Goal: Information Seeking & Learning: Learn about a topic

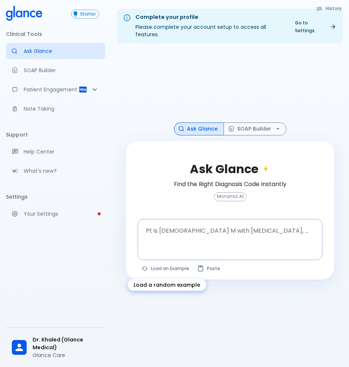
click at [164, 266] on button "Load an Example" at bounding box center [165, 268] width 56 height 11
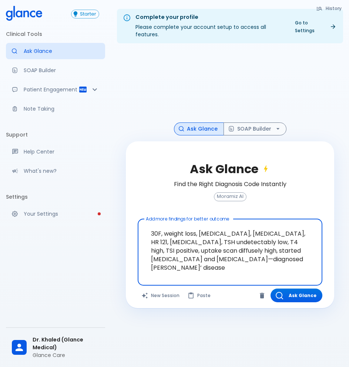
click at [226, 253] on textarea "30F, weight loss, [MEDICAL_DATA], [MEDICAL_DATA], HR 121, [MEDICAL_DATA], TSH u…" at bounding box center [230, 246] width 174 height 49
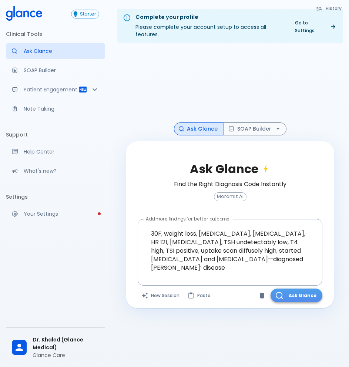
click at [297, 297] on button "Ask Glance" at bounding box center [296, 295] width 52 height 14
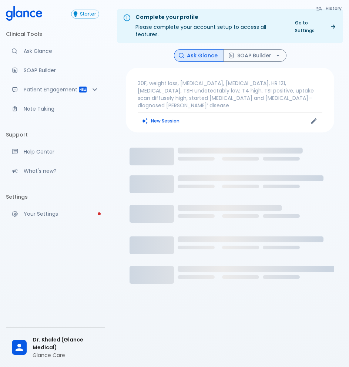
click at [208, 115] on div "New Session" at bounding box center [183, 120] width 92 height 11
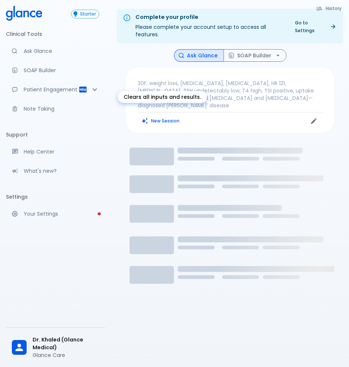
click at [163, 116] on button "New Session" at bounding box center [160, 120] width 46 height 11
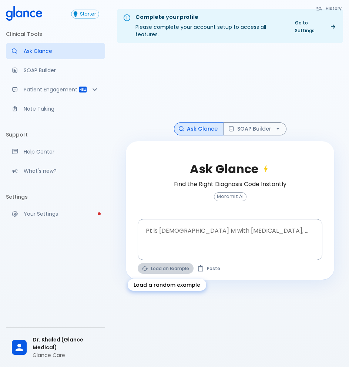
click at [159, 267] on button "Load an Example" at bounding box center [165, 268] width 56 height 11
type textarea "45F with DM2, right [MEDICAL_DATA], fever, WBC 14K, ESR 80, wound purulent, XR …"
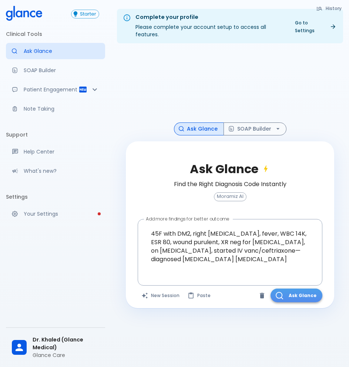
click at [294, 296] on button "Ask Glance" at bounding box center [296, 295] width 52 height 14
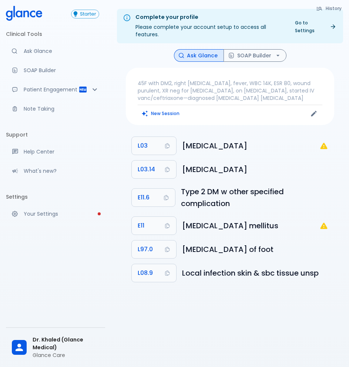
click at [160, 117] on button "New Session" at bounding box center [160, 113] width 46 height 11
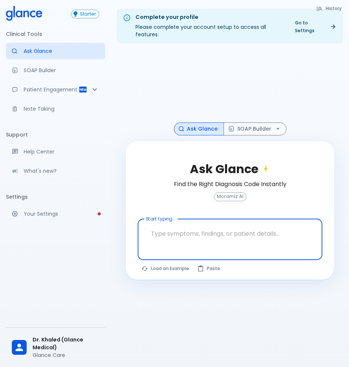
click at [198, 242] on textarea "Start typing..." at bounding box center [230, 233] width 174 height 23
click at [173, 267] on button "Load an Example" at bounding box center [165, 268] width 56 height 11
type textarea "30F, weight loss, [MEDICAL_DATA], [MEDICAL_DATA], HR 121, [MEDICAL_DATA], TSH u…"
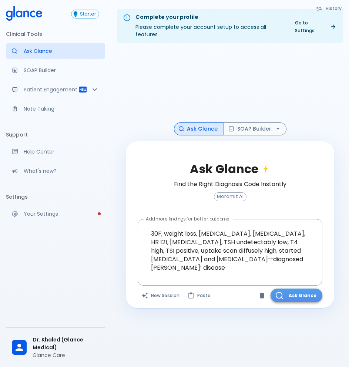
click at [302, 293] on button "Ask Glance" at bounding box center [296, 295] width 52 height 14
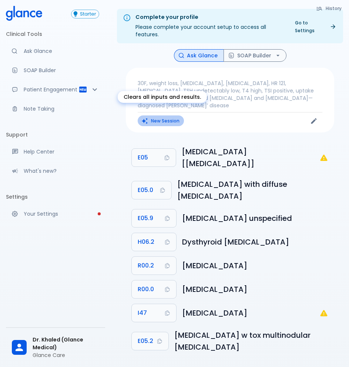
click at [168, 115] on button "New Session" at bounding box center [160, 120] width 46 height 11
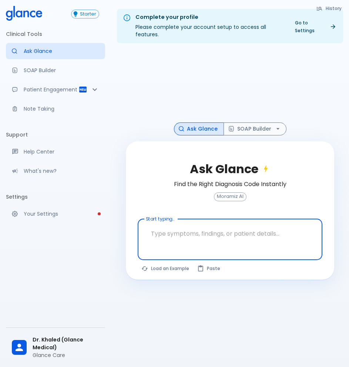
click at [196, 231] on textarea "Start typing..." at bounding box center [230, 233] width 174 height 23
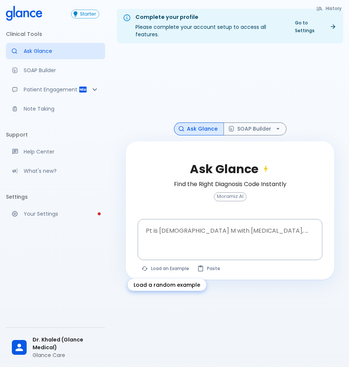
click at [164, 266] on button "Load an Example" at bounding box center [165, 268] width 56 height 11
type textarea "62M, HTN, acute tearing [MEDICAL_DATA] to back, BP 170/95, asymmetric pulses, C…"
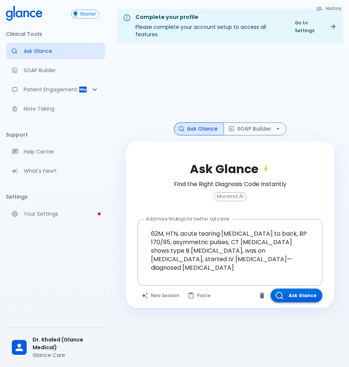
click at [288, 294] on button "Ask Glance" at bounding box center [296, 295] width 52 height 14
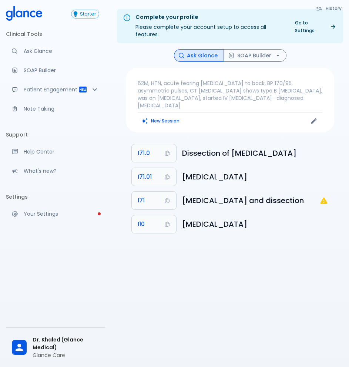
click at [255, 99] on p "62M, HTN, acute tearing [MEDICAL_DATA] to back, BP 170/95, asymmetric pulses, C…" at bounding box center [229, 94] width 184 height 30
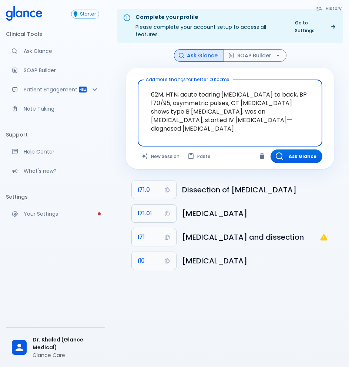
click at [278, 122] on textarea "62M, HTN, acute tearing [MEDICAL_DATA] to back, BP 170/95, asymmetric pulses, C…" at bounding box center [230, 107] width 174 height 49
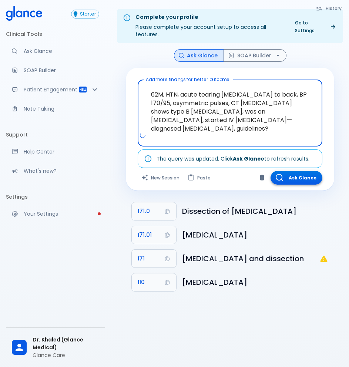
type textarea "62M, HTN, acute tearing chest pain to back, BP 170/95, asymmetric pulses, CT an…"
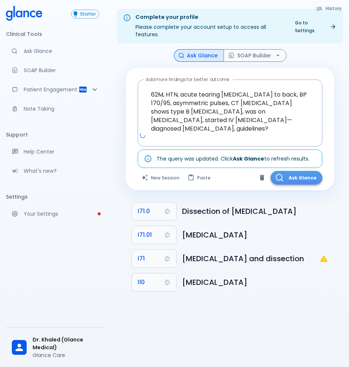
click at [294, 182] on button "Ask Glance" at bounding box center [296, 178] width 52 height 14
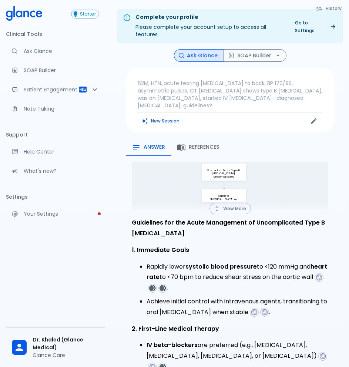
click at [193, 144] on span "References" at bounding box center [203, 147] width 30 height 7
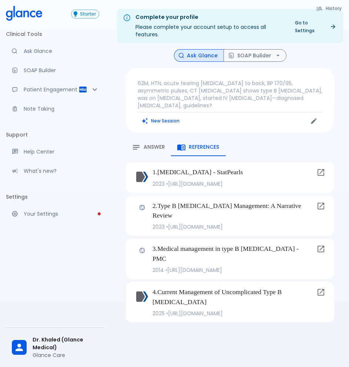
click at [156, 143] on div "Answer" at bounding box center [148, 147] width 33 height 9
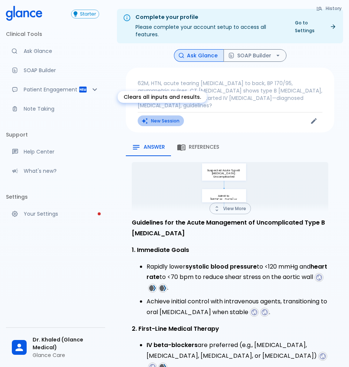
click at [165, 115] on button "New Session" at bounding box center [160, 120] width 46 height 11
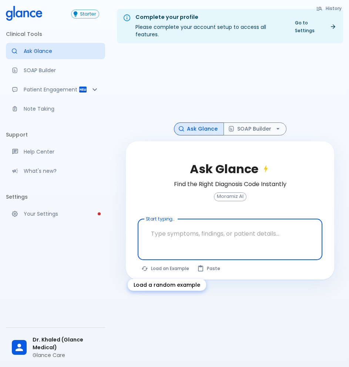
click at [159, 266] on button "Load an Example" at bounding box center [165, 268] width 56 height 11
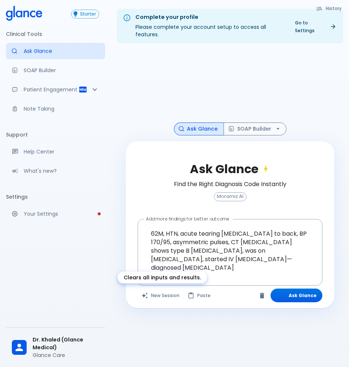
type textarea "62M, HTN, acute tearing [MEDICAL_DATA] to back, BP 170/95, asymmetric pulses, C…"
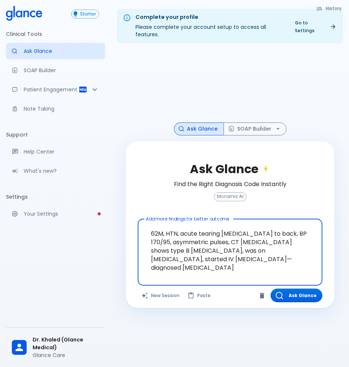
click at [222, 240] on textarea "62M, HTN, acute tearing [MEDICAL_DATA] to back, BP 170/95, asymmetric pulses, C…" at bounding box center [230, 246] width 174 height 49
click at [203, 255] on textarea "62M, HTN, acute tearing [MEDICAL_DATA] to back, BP 170/95, asymmetric pulses, C…" at bounding box center [230, 246] width 174 height 49
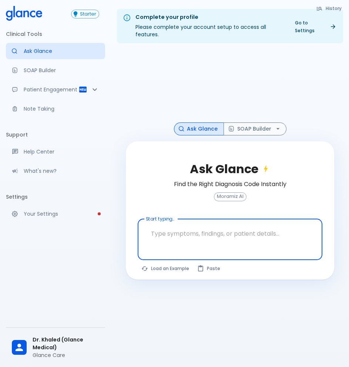
click at [215, 231] on textarea "Start typing..." at bounding box center [230, 233] width 174 height 23
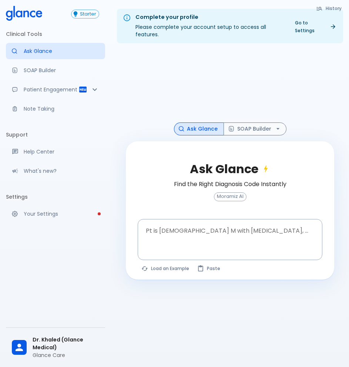
click at [189, 96] on div at bounding box center [230, 85] width 208 height 73
click at [37, 52] on p "Ask Glance" at bounding box center [61, 50] width 75 height 7
click at [132, 50] on body "↧ pull to refresh ↧ Starter Clinical Tools Ask Glance SOAP Builder Patient Enga…" at bounding box center [174, 192] width 349 height 384
click at [132, 50] on div at bounding box center [230, 85] width 208 height 73
click at [126, 51] on div "Moramiz: Find ICD10AM codes instantly" at bounding box center [167, 51] width 115 height 12
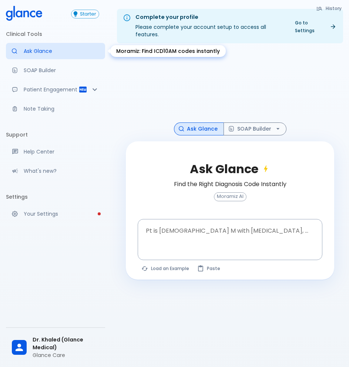
click at [126, 51] on div "Moramiz: Find ICD10AM codes instantly" at bounding box center [167, 51] width 115 height 12
copy div "Moramiz: Find ICD10AM codes instantly"
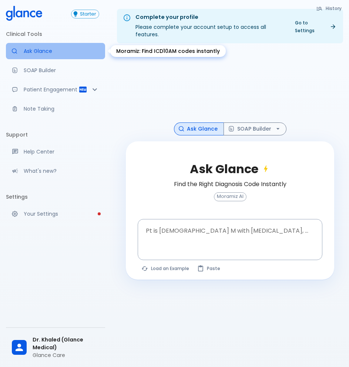
click at [75, 48] on p "Ask Glance" at bounding box center [61, 50] width 75 height 7
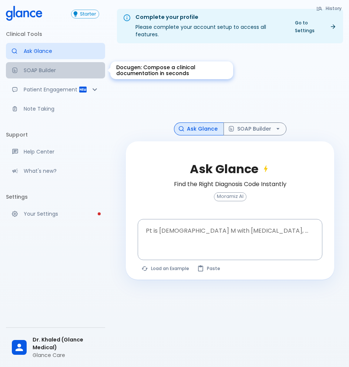
click at [58, 67] on p "SOAP Builder" at bounding box center [61, 70] width 75 height 7
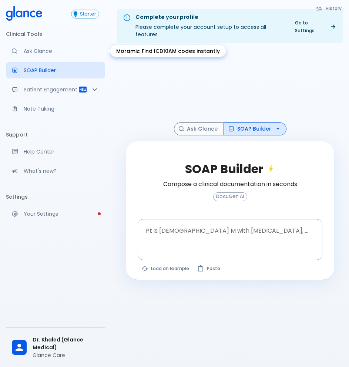
click at [59, 52] on p "Ask Glance" at bounding box center [61, 50] width 75 height 7
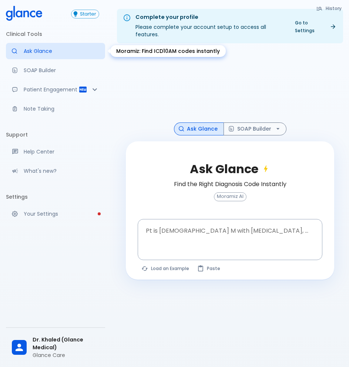
click at [70, 51] on p "Ask Glance" at bounding box center [61, 50] width 75 height 7
click at [52, 55] on link "Ask Glance" at bounding box center [55, 51] width 99 height 16
click at [193, 239] on textarea "Pt is 35 yo M with chest pain, ..." at bounding box center [230, 233] width 174 height 23
click at [184, 181] on h6 "Find the Right Diagnosis Code Instantly" at bounding box center [230, 184] width 112 height 10
click at [188, 182] on h6 "Find the Right Diagnosis Code Instantly" at bounding box center [230, 184] width 112 height 10
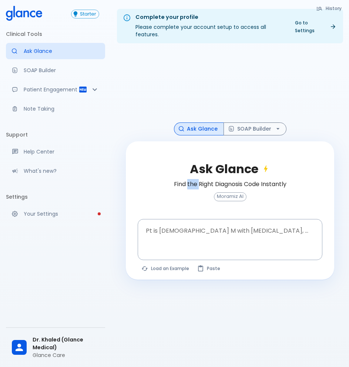
click at [188, 182] on h6 "Find the Right Diagnosis Code Instantly" at bounding box center [230, 184] width 112 height 10
click at [270, 212] on div "Ask Glance Access EB answers and diagnosis codes Moramiz AI" at bounding box center [229, 186] width 184 height 66
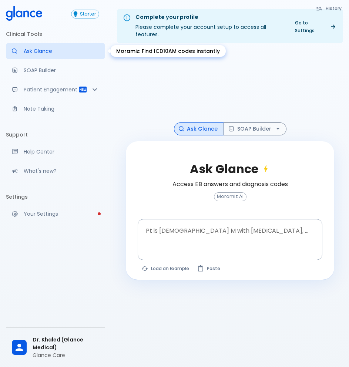
click at [58, 49] on p "Ask Glance" at bounding box center [61, 50] width 75 height 7
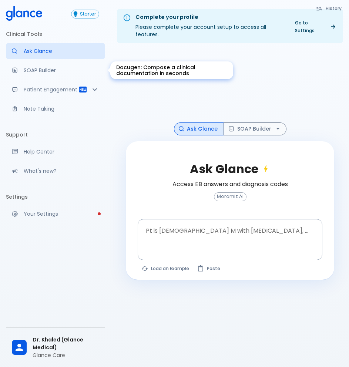
click at [66, 68] on p "SOAP Builder" at bounding box center [61, 70] width 75 height 7
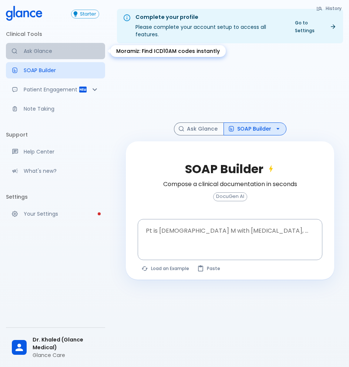
click at [57, 51] on p "Ask Glance" at bounding box center [61, 50] width 75 height 7
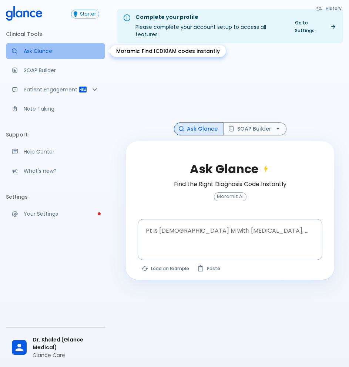
click at [55, 53] on p "Ask Glance" at bounding box center [61, 50] width 75 height 7
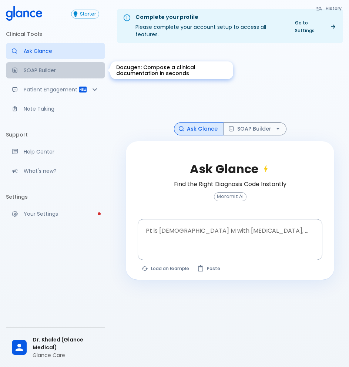
click at [67, 74] on p "SOAP Builder" at bounding box center [61, 70] width 75 height 7
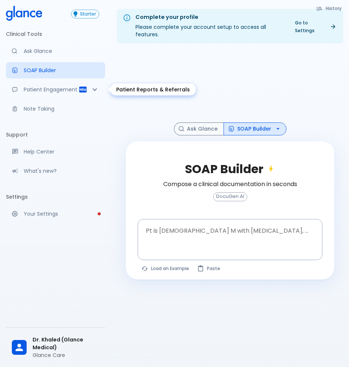
click at [60, 86] on p "Patient Engagement" at bounding box center [51, 89] width 55 height 7
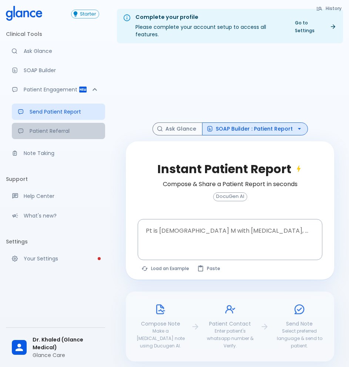
click at [43, 135] on p "Patient Referral" at bounding box center [64, 130] width 69 height 7
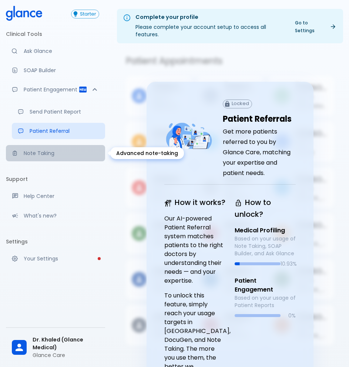
click at [40, 154] on p "Note Taking" at bounding box center [61, 152] width 75 height 7
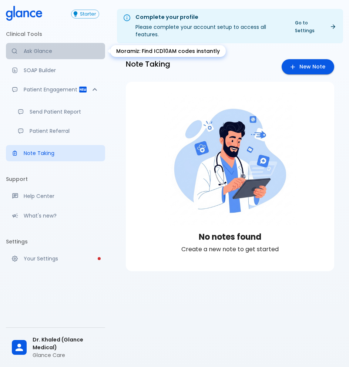
click at [30, 52] on p "Ask Glance" at bounding box center [61, 50] width 75 height 7
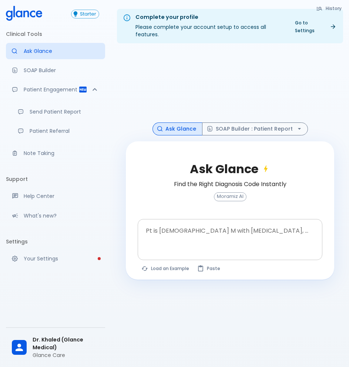
click at [189, 241] on textarea "Pt is [DEMOGRAPHIC_DATA] M with [MEDICAL_DATA], ..." at bounding box center [230, 233] width 174 height 23
click at [167, 262] on div "Ask Glance Find the Right Diagnosis Code Instantly Moramiz AI Pt is 35 yo M wit…" at bounding box center [230, 210] width 208 height 139
click at [194, 240] on textarea "Pt is [DEMOGRAPHIC_DATA] M with [MEDICAL_DATA], ..." at bounding box center [230, 233] width 174 height 23
click at [233, 43] on div "Complete your profile Please complete your account setup to access all features…" at bounding box center [230, 192] width 238 height 384
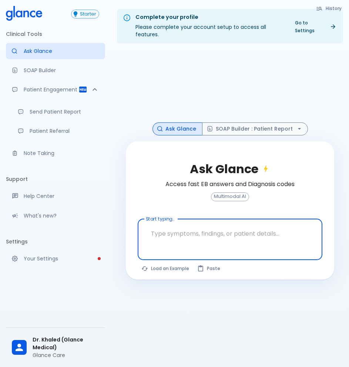
click at [180, 232] on textarea "Start typing..." at bounding box center [230, 233] width 174 height 23
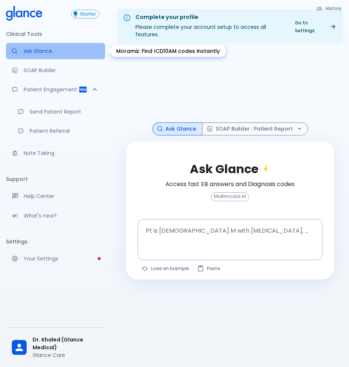
click at [89, 57] on link "Ask Glance" at bounding box center [55, 51] width 99 height 16
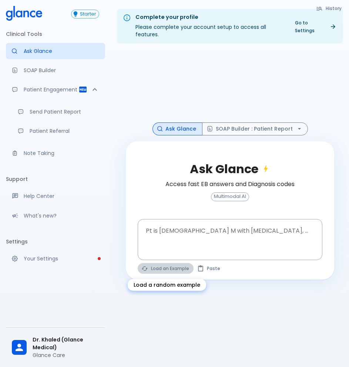
click at [165, 266] on button "Load an Example" at bounding box center [165, 268] width 56 height 11
type textarea "62M, HTN, acute tearing chest pain to back, BP 170/95, asymmetric pulses, CT an…"
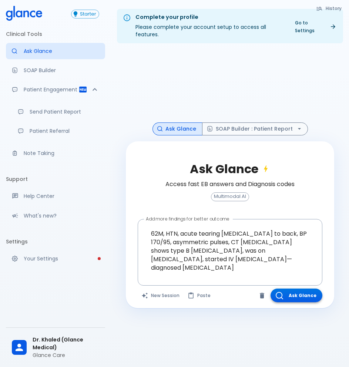
click at [290, 292] on button "Ask Glance" at bounding box center [296, 295] width 52 height 14
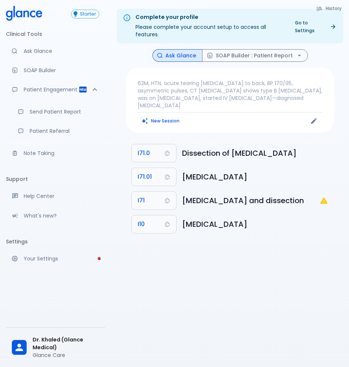
click at [276, 99] on p "62M, HTN, acute tearing chest pain to back, BP 170/95, asymmetric pulses, CT an…" at bounding box center [229, 94] width 184 height 30
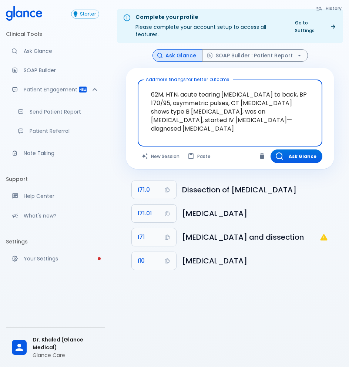
click at [251, 119] on textarea "62M, HTN, acute tearing chest pain to back, BP 170/95, asymmetric pulses, CT an…" at bounding box center [230, 107] width 174 height 49
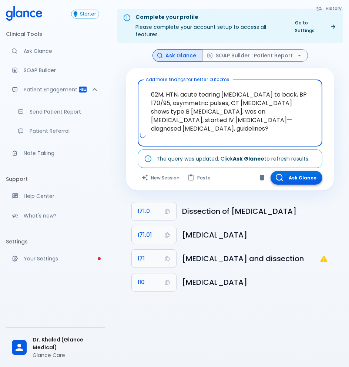
type textarea "62M, HTN, acute tearing chest pain to back, BP 170/95, asymmetric pulses, CT an…"
click at [291, 181] on button "Ask Glance" at bounding box center [296, 178] width 52 height 14
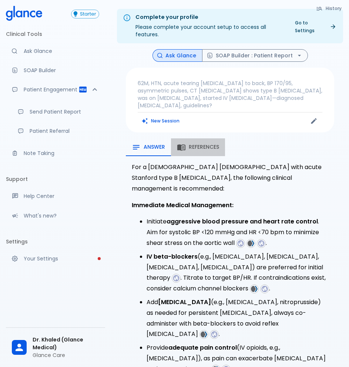
click at [215, 144] on span "References" at bounding box center [203, 147] width 30 height 7
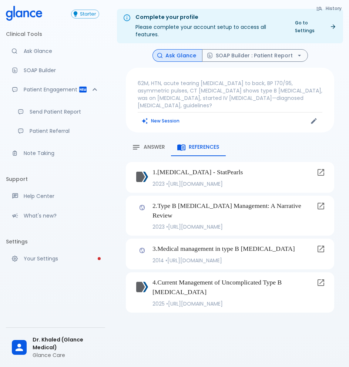
click at [159, 144] on div "Answer" at bounding box center [148, 147] width 33 height 9
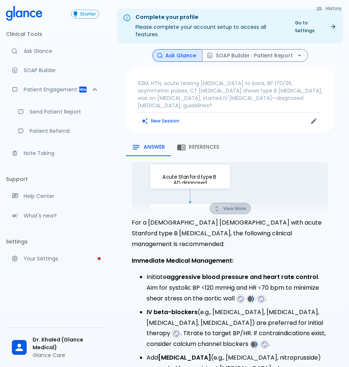
click at [242, 203] on button "View More" at bounding box center [229, 208] width 41 height 11
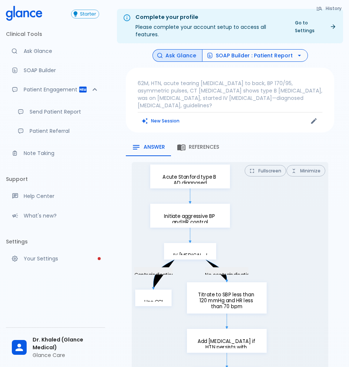
click at [241, 59] on button "SOAP Builder : Patient Report" at bounding box center [255, 55] width 106 height 13
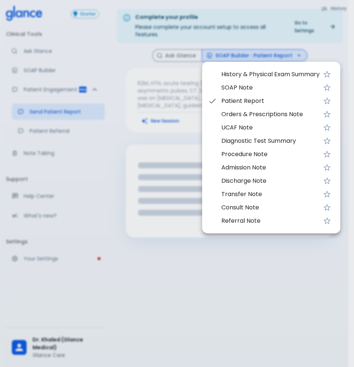
click at [269, 84] on span "SOAP Note" at bounding box center [270, 87] width 98 height 9
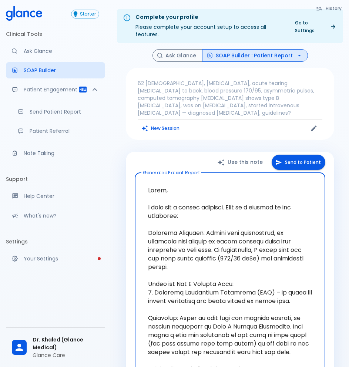
click at [297, 55] on icon "button" at bounding box center [298, 55] width 3 height 1
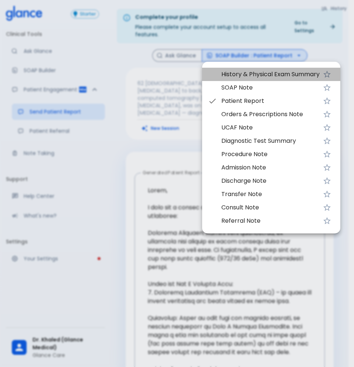
click at [296, 72] on span "History & Physical Exam Summary" at bounding box center [270, 74] width 98 height 9
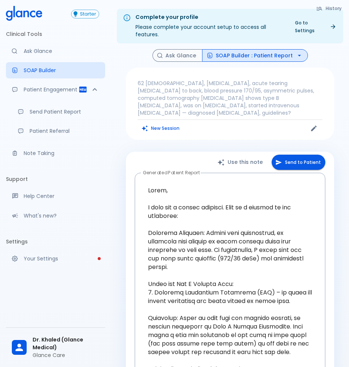
click at [227, 54] on button "SOAP Builder : Patient Report" at bounding box center [255, 55] width 106 height 13
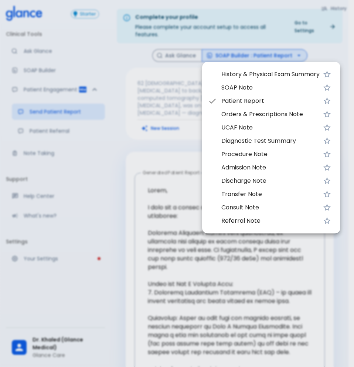
click at [247, 75] on span "History & Physical Exam Summary" at bounding box center [270, 74] width 98 height 9
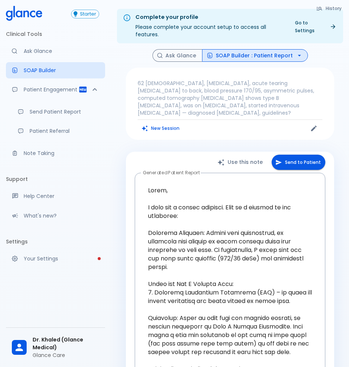
click at [232, 58] on button "SOAP Builder : Patient Report" at bounding box center [255, 55] width 106 height 13
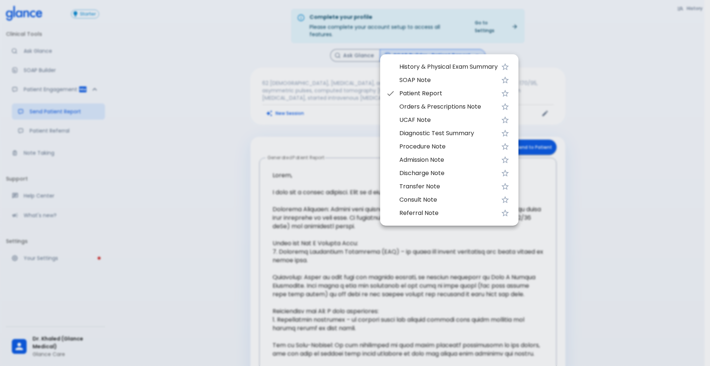
drag, startPoint x: 548, startPoint y: 51, endPoint x: 514, endPoint y: 51, distance: 34.4
click at [348, 51] on div at bounding box center [355, 183] width 710 height 366
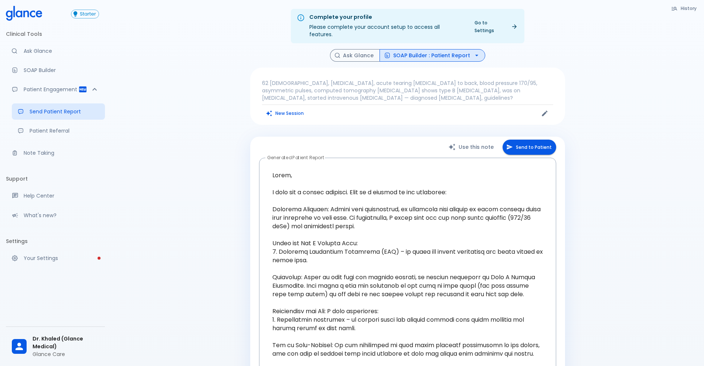
click at [348, 49] on button "SOAP Builder : Patient Report" at bounding box center [433, 55] width 106 height 13
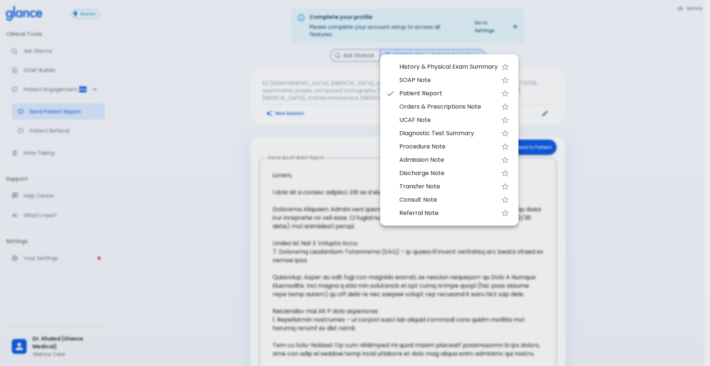
click at [348, 65] on span "History & Physical Exam Summary" at bounding box center [448, 66] width 98 height 9
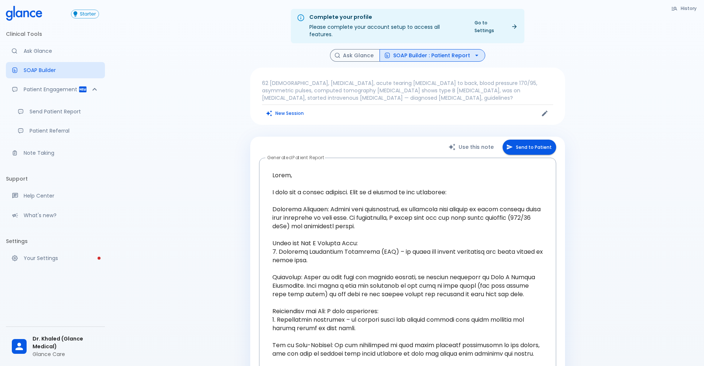
click at [348, 50] on button "SOAP Builder : Patient Report" at bounding box center [433, 55] width 106 height 13
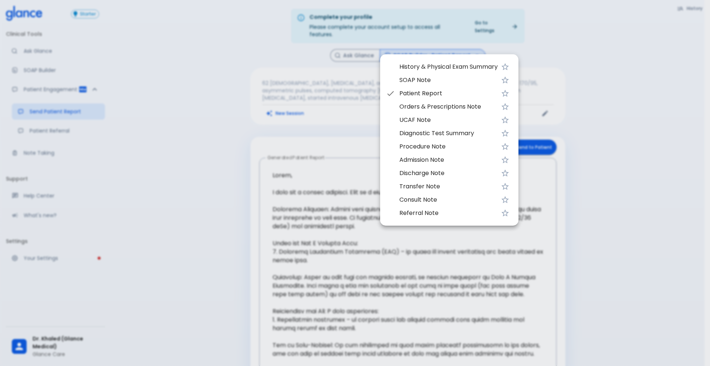
click at [348, 173] on span "Discharge Note" at bounding box center [448, 173] width 98 height 9
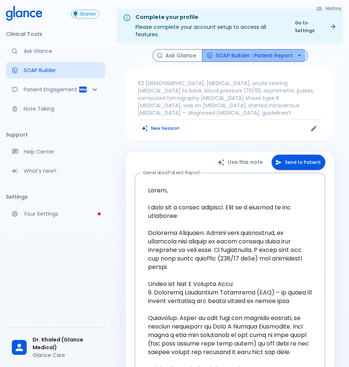
click at [234, 58] on button "SOAP Builder : Patient Report" at bounding box center [255, 55] width 106 height 13
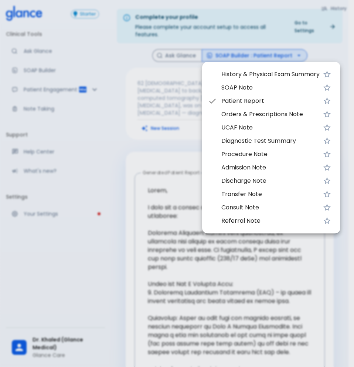
click at [244, 75] on span "History & Physical Exam Summary" at bounding box center [270, 74] width 98 height 9
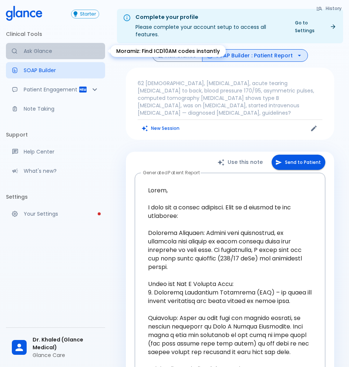
click at [46, 51] on p "Ask Glance" at bounding box center [61, 50] width 75 height 7
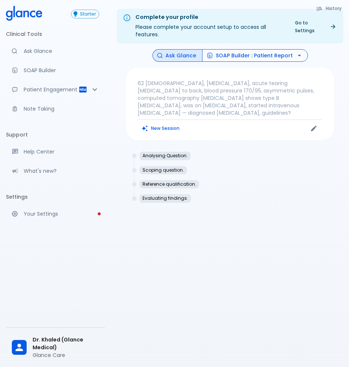
click at [242, 56] on button "SOAP Builder : Patient Report" at bounding box center [255, 55] width 106 height 13
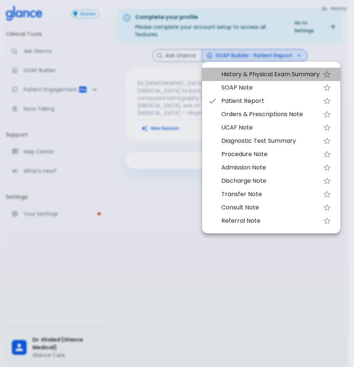
click at [242, 68] on li "History & Physical Exam Summary" at bounding box center [271, 74] width 138 height 13
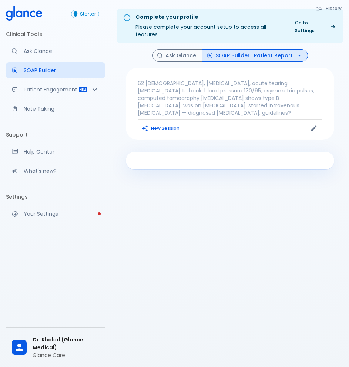
click at [244, 50] on button "SOAP Builder : Patient Report" at bounding box center [255, 55] width 106 height 13
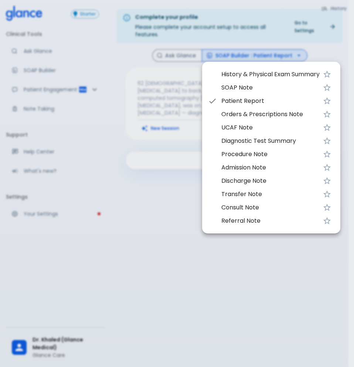
click at [128, 190] on div at bounding box center [177, 183] width 354 height 367
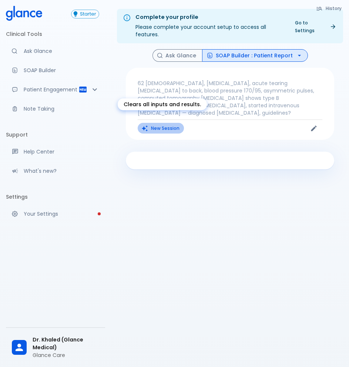
click at [152, 123] on button "New Session" at bounding box center [160, 128] width 46 height 11
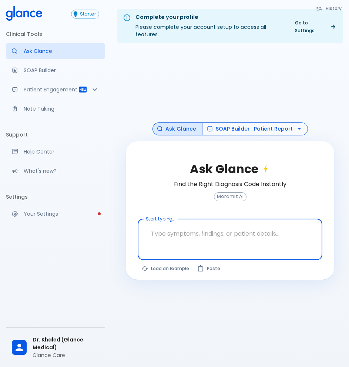
click at [262, 127] on button "SOAP Builder : Patient Report" at bounding box center [255, 128] width 106 height 13
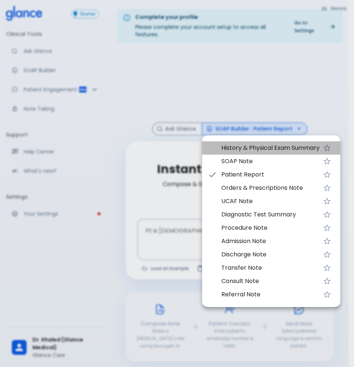
click at [272, 149] on span "History & Physical Exam Summary" at bounding box center [270, 147] width 98 height 9
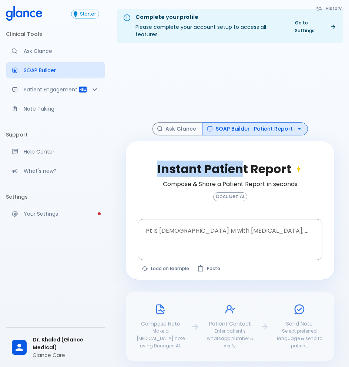
drag, startPoint x: 242, startPoint y: 137, endPoint x: 239, endPoint y: 127, distance: 10.8
click at [242, 131] on div "History Ask Glance SOAP Builder : Patient Report Instant Patient Report Compose…" at bounding box center [230, 205] width 226 height 312
click at [241, 128] on button "SOAP Builder : Patient Report" at bounding box center [255, 128] width 106 height 13
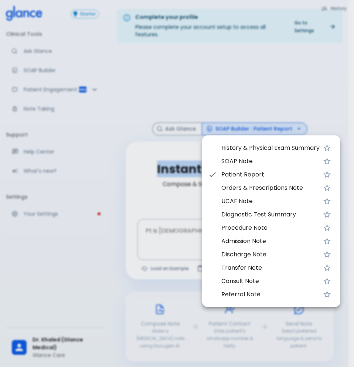
click at [241, 144] on span "History & Physical Exam Summary" at bounding box center [270, 147] width 98 height 9
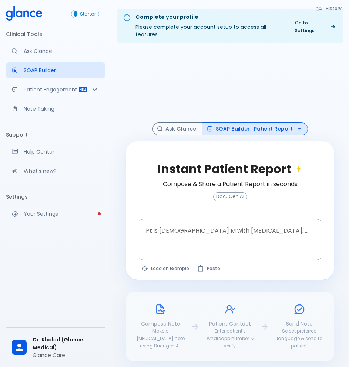
click at [230, 130] on button "SOAP Builder : Patient Report" at bounding box center [255, 128] width 106 height 13
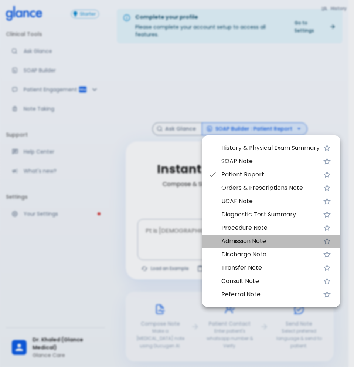
click at [268, 234] on li "Admission Note" at bounding box center [271, 240] width 138 height 13
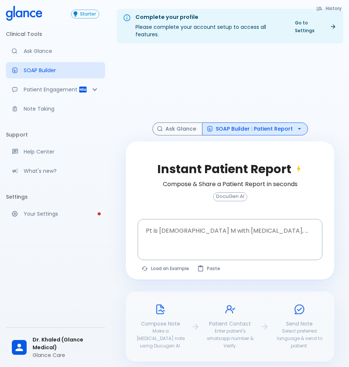
click at [237, 126] on button "SOAP Builder : Patient Report" at bounding box center [255, 128] width 106 height 13
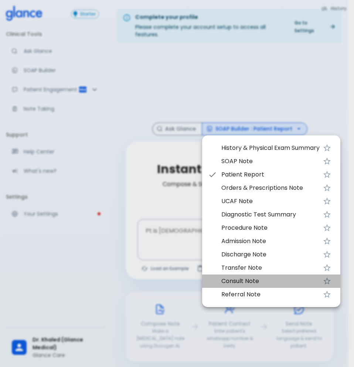
click at [262, 282] on span "Consult Note" at bounding box center [270, 280] width 98 height 9
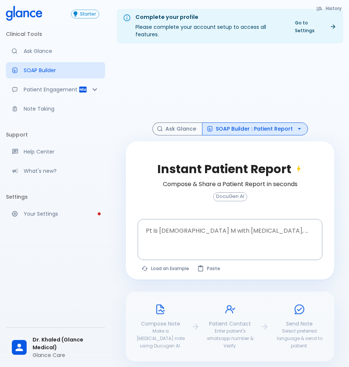
click at [230, 133] on button "SOAP Builder : Patient Report" at bounding box center [255, 128] width 106 height 13
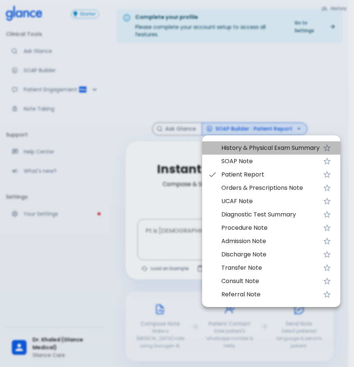
click at [253, 151] on span "History & Physical Exam Summary" at bounding box center [270, 147] width 98 height 9
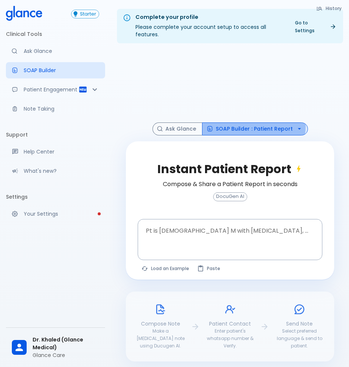
click at [237, 125] on button "SOAP Builder : Patient Report" at bounding box center [255, 128] width 106 height 13
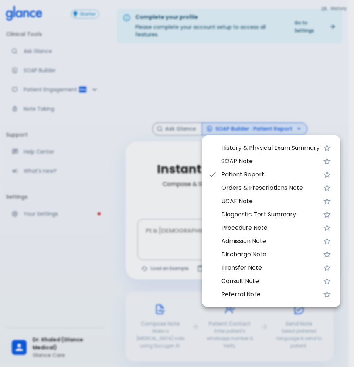
click at [229, 84] on div at bounding box center [177, 183] width 354 height 367
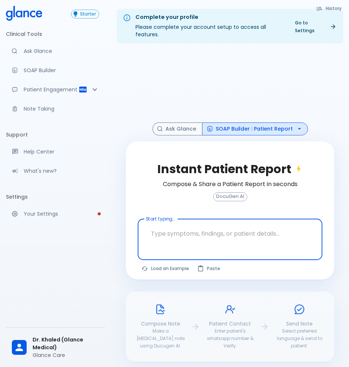
click at [33, 30] on li "Clinical Tools" at bounding box center [55, 34] width 99 height 18
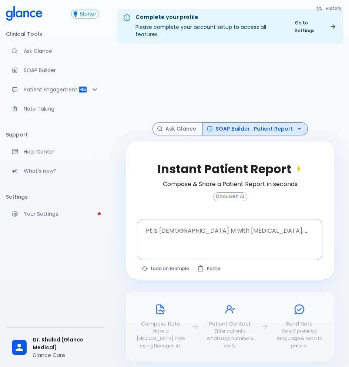
click at [33, 47] on link "Ask Glance" at bounding box center [55, 51] width 99 height 16
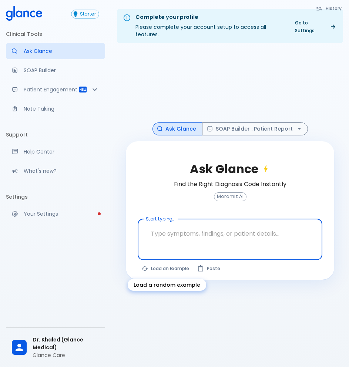
click at [175, 270] on button "Load an Example" at bounding box center [165, 268] width 56 height 11
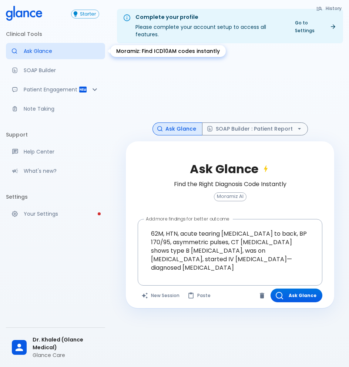
click at [41, 44] on link "Ask Glance" at bounding box center [55, 51] width 99 height 16
click at [46, 49] on p "Ask Glance" at bounding box center [61, 50] width 75 height 7
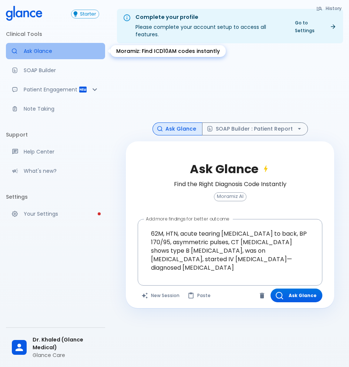
click at [46, 49] on p "Ask Glance" at bounding box center [61, 50] width 75 height 7
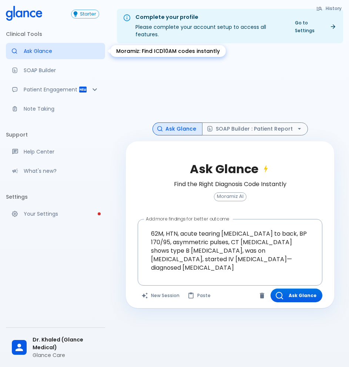
click at [46, 49] on p "Ask Glance" at bounding box center [61, 50] width 75 height 7
click at [152, 66] on div at bounding box center [230, 85] width 208 height 73
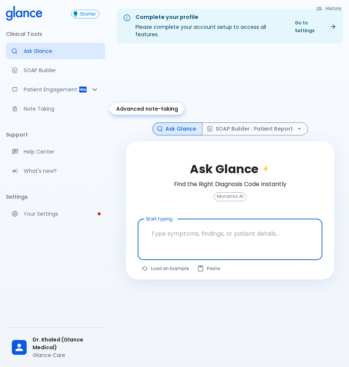
click at [37, 112] on p "Note Taking" at bounding box center [61, 108] width 75 height 7
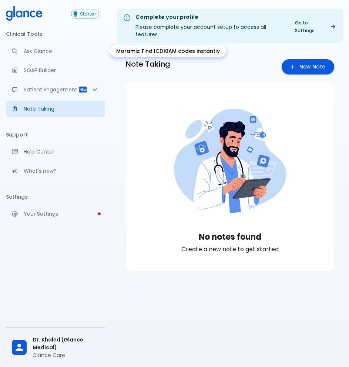
click at [33, 50] on p "Ask Glance" at bounding box center [61, 50] width 75 height 7
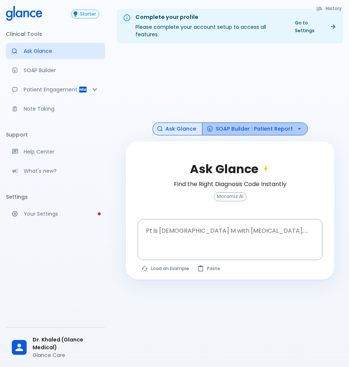
click at [281, 127] on button "SOAP Builder : Patient Report" at bounding box center [255, 128] width 106 height 13
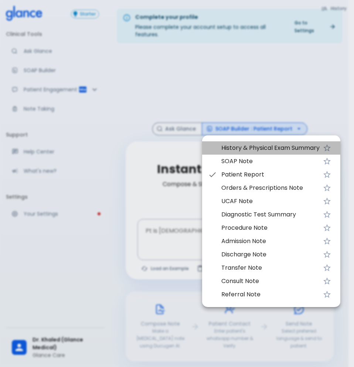
click at [267, 147] on span "History & Physical Exam Summary" at bounding box center [270, 147] width 98 height 9
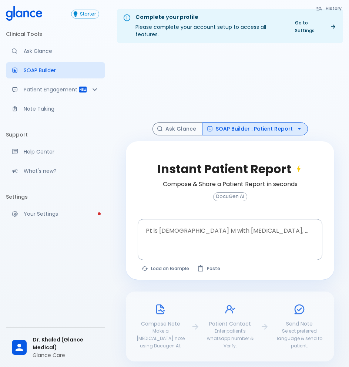
click at [249, 123] on button "SOAP Builder : Patient Report" at bounding box center [255, 128] width 106 height 13
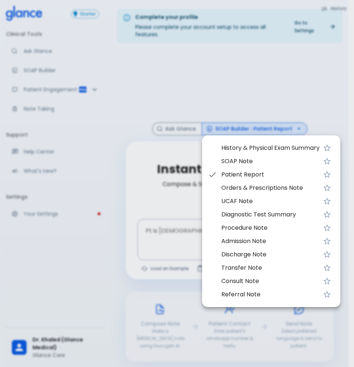
drag, startPoint x: 273, startPoint y: 154, endPoint x: 274, endPoint y: 162, distance: 7.9
click at [274, 162] on ul "History & Physical Exam Summary SOAP Note Patient Report Orders & Prescriptions…" at bounding box center [271, 221] width 138 height 166
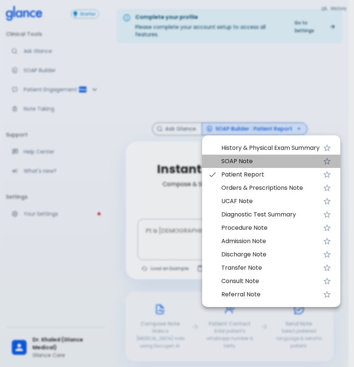
click at [274, 162] on span "SOAP Note" at bounding box center [270, 161] width 98 height 9
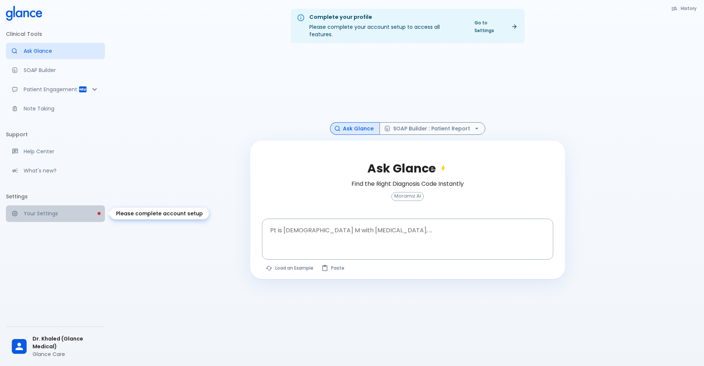
click at [39, 214] on p "Your Settings" at bounding box center [61, 213] width 75 height 7
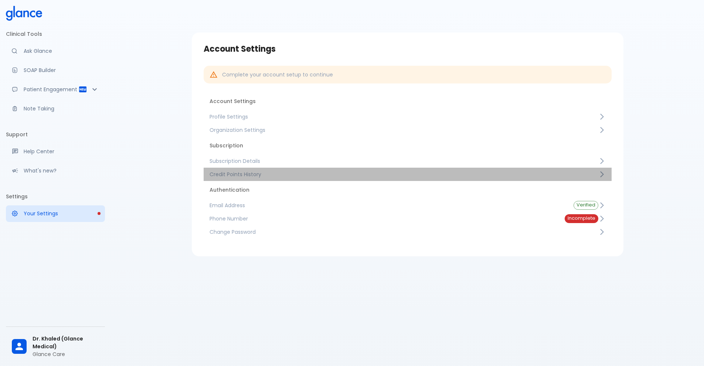
click at [298, 168] on link "Credit Points History" at bounding box center [408, 174] width 408 height 13
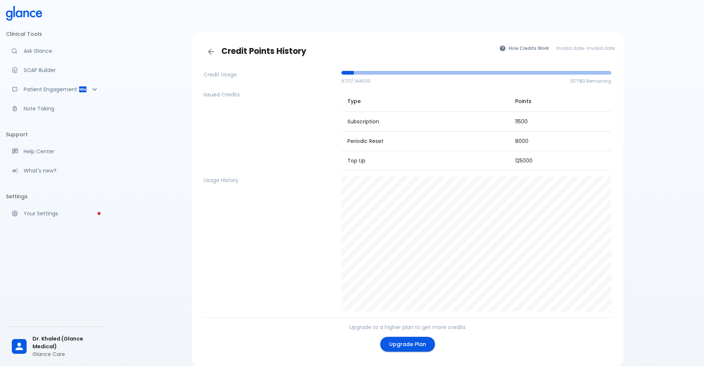
click at [510, 45] on button "How Credits Work" at bounding box center [525, 48] width 58 height 11
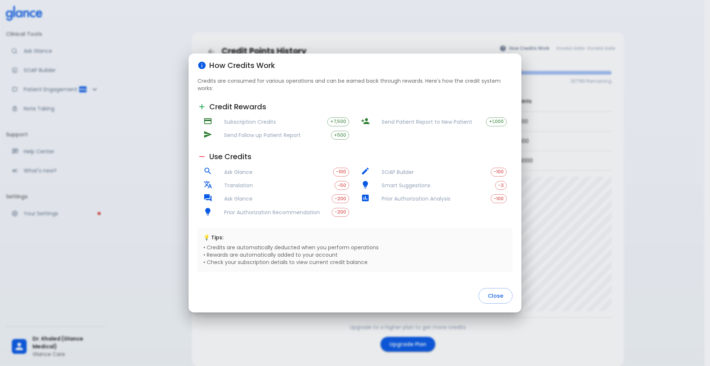
click at [243, 176] on li "Ask Glance -100" at bounding box center [275, 171] width 157 height 13
click at [240, 169] on span "Ask Glance" at bounding box center [278, 172] width 109 height 7
click at [239, 169] on span "Ask Glance" at bounding box center [278, 172] width 109 height 7
drag, startPoint x: 239, startPoint y: 169, endPoint x: 249, endPoint y: 177, distance: 12.9
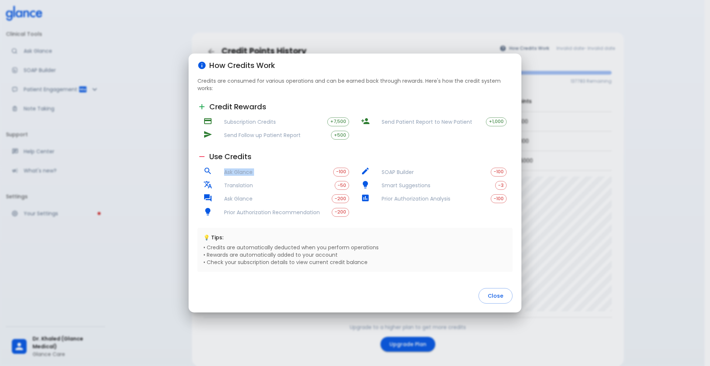
click at [239, 169] on span "Ask Glance" at bounding box center [278, 172] width 109 height 7
click at [282, 197] on span "Ask Glance" at bounding box center [278, 198] width 108 height 7
